Goal: Transaction & Acquisition: Purchase product/service

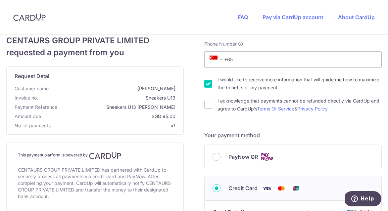
scroll to position [86, 0]
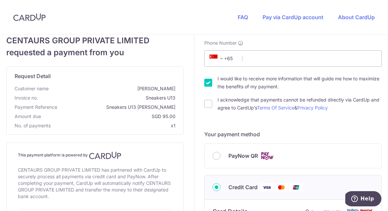
click at [207, 81] on input "I would like to receive more information that will guide me how to maximize the…" at bounding box center [208, 83] width 8 height 8
checkbox input "false"
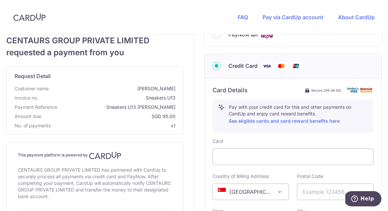
scroll to position [123, 0]
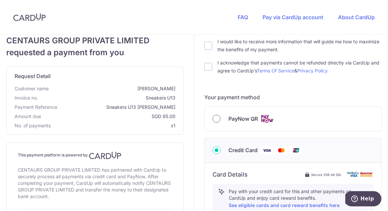
click at [214, 119] on input "PayNow QR" at bounding box center [216, 119] width 8 height 8
radio input "true"
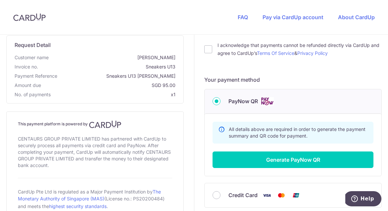
scroll to position [141, 0]
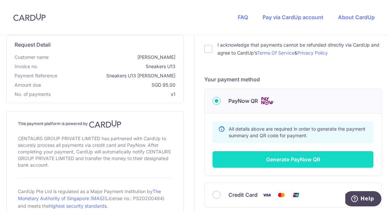
click at [284, 162] on button "Generate PayNow QR" at bounding box center [292, 159] width 161 height 17
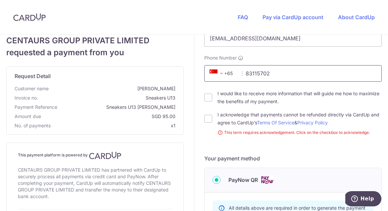
scroll to position [86, 0]
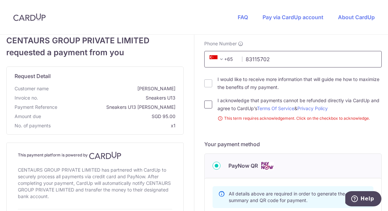
type input "83115702"
click at [206, 106] on input "I acknowledge that payments cannot be refunded directly via CardUp and agree to…" at bounding box center [208, 105] width 8 height 8
checkbox input "true"
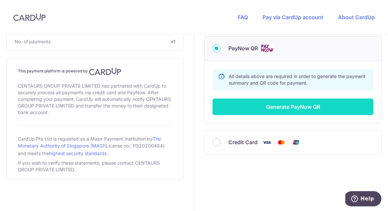
scroll to position [194, 0]
click at [280, 110] on button "Generate PayNow QR" at bounding box center [292, 107] width 161 height 17
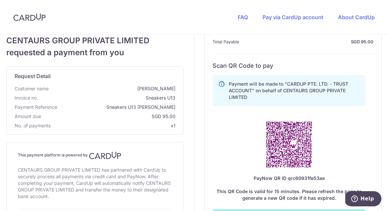
scroll to position [257, 0]
